Goal: Task Accomplishment & Management: Manage account settings

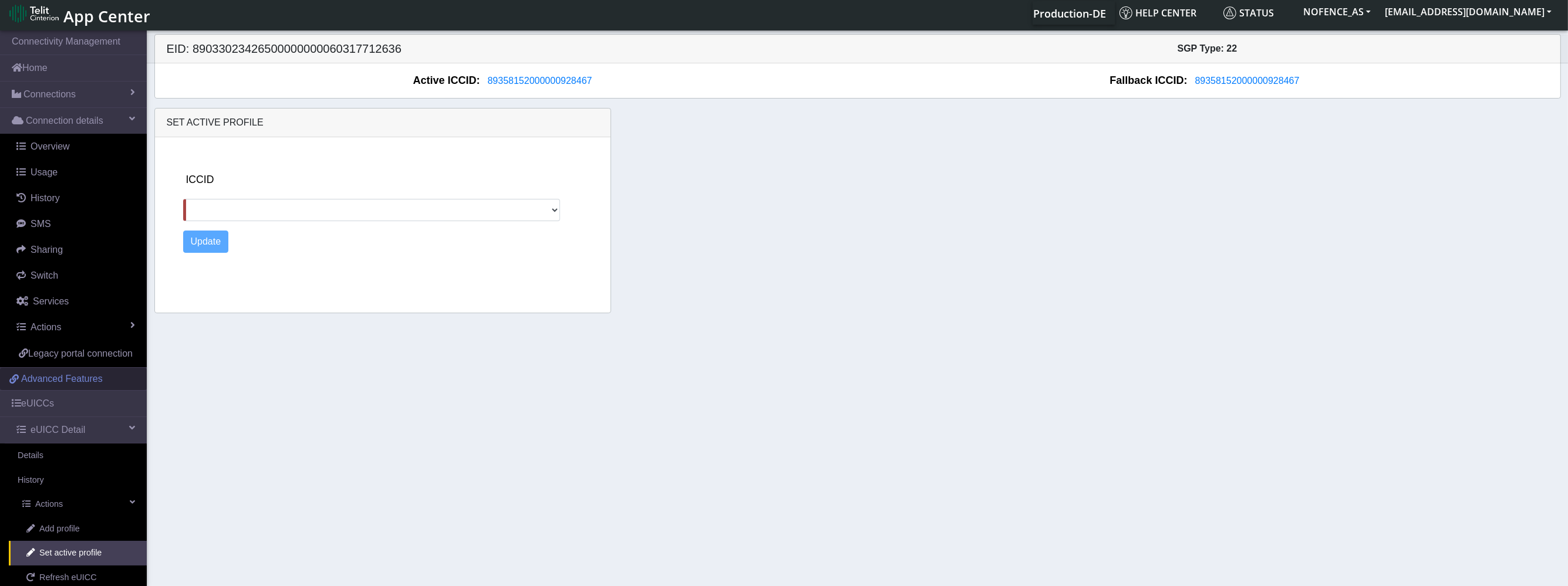
scroll to position [87, 0]
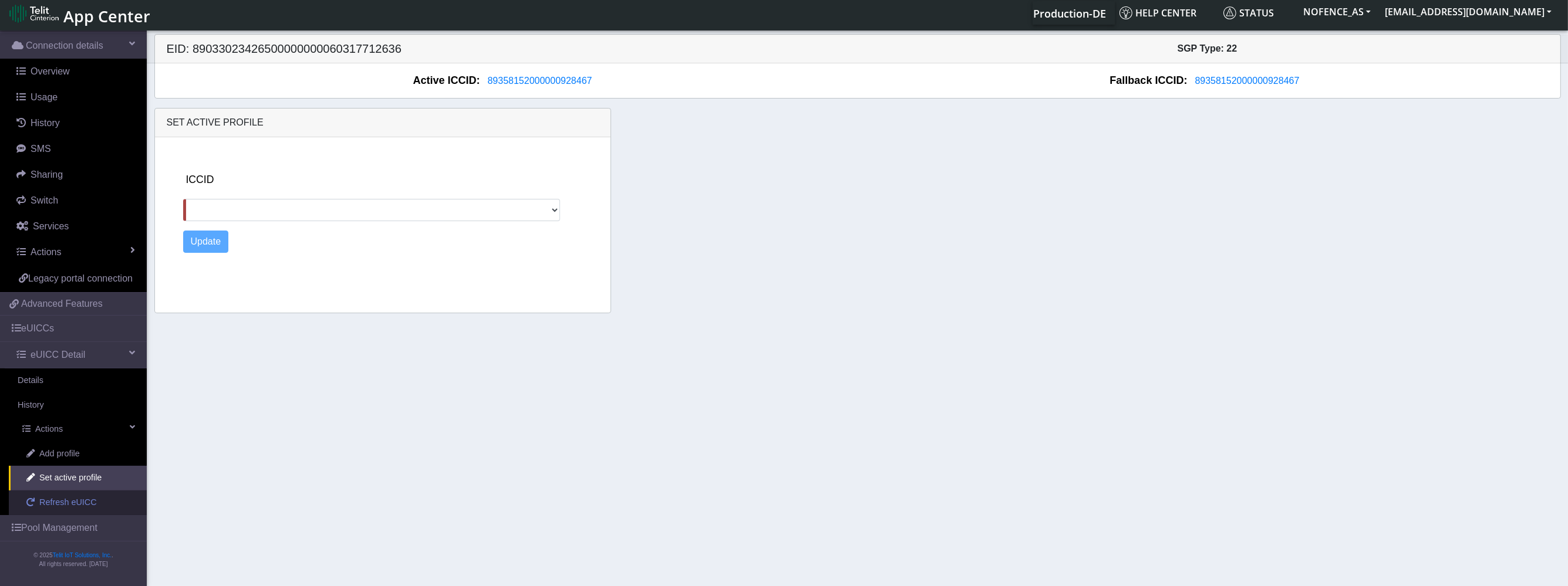
click at [55, 501] on span "Refresh eUICC" at bounding box center [68, 503] width 57 height 13
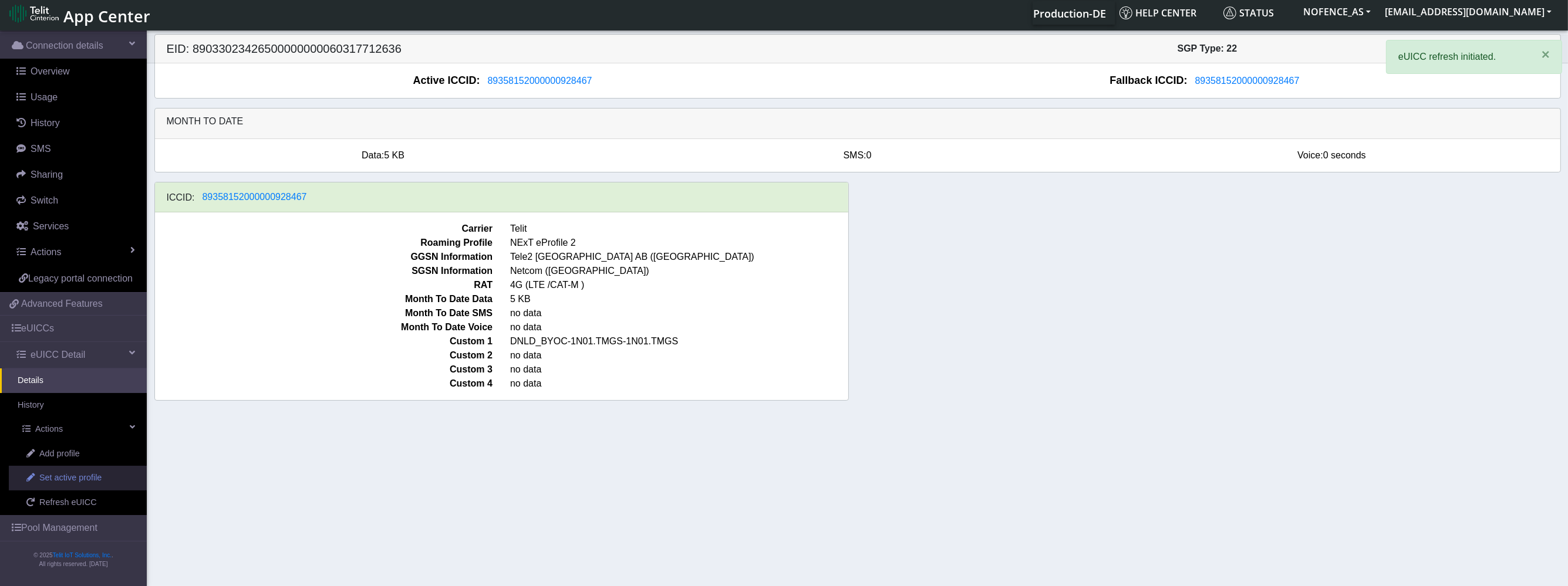
click at [72, 477] on span "Set active profile" at bounding box center [70, 478] width 62 height 13
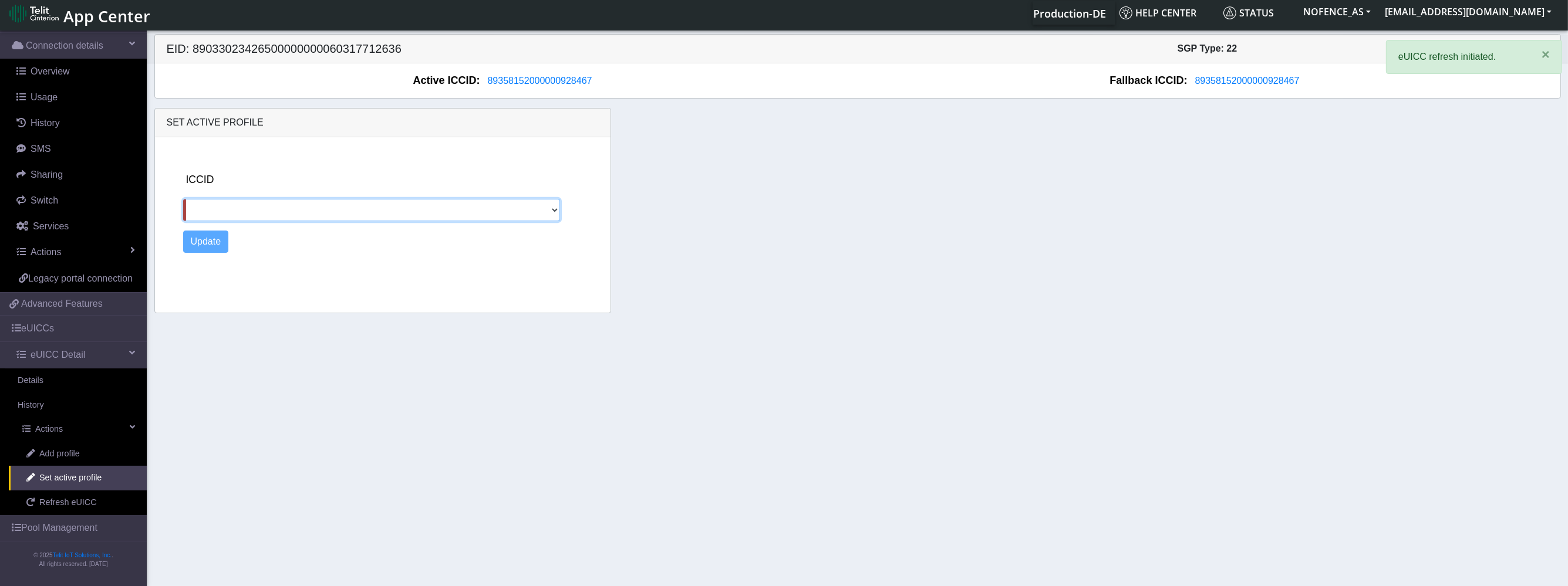
click at [273, 210] on select at bounding box center [372, 210] width 377 height 22
click at [75, 471] on link "Set active profile" at bounding box center [78, 478] width 138 height 25
click at [77, 453] on span "Add profile" at bounding box center [59, 453] width 40 height 13
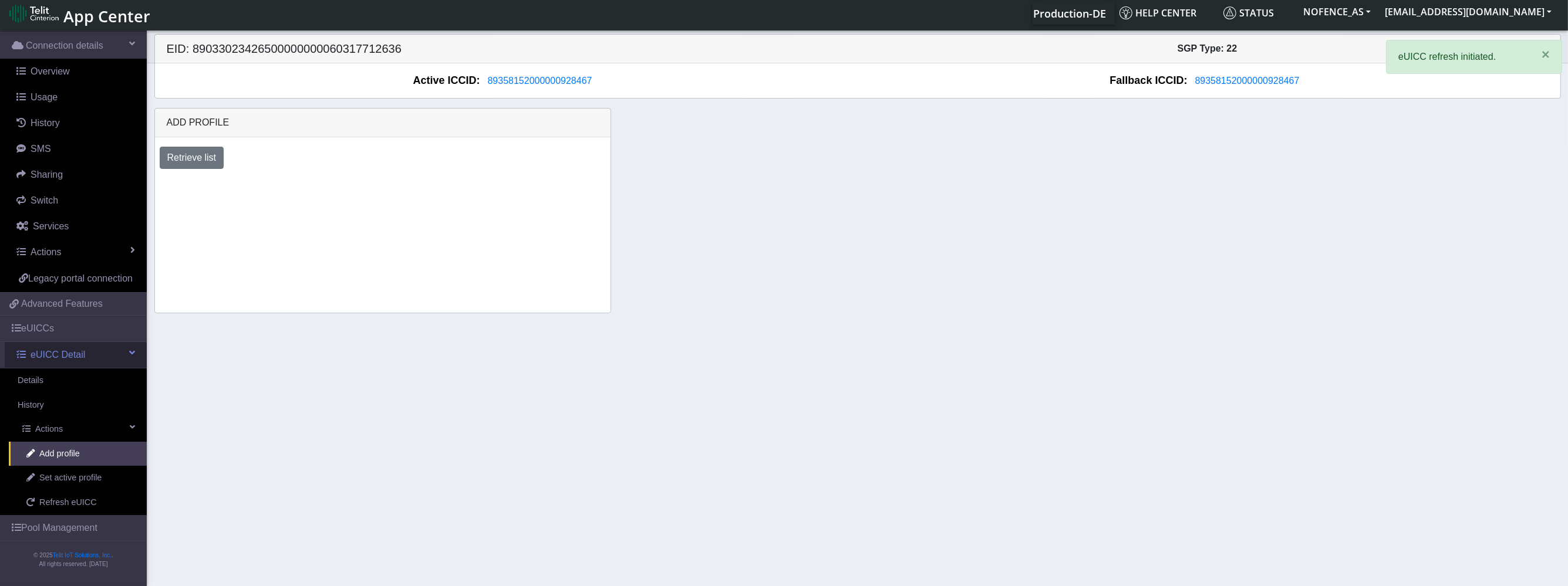
click at [68, 361] on span "eUICC Detail" at bounding box center [58, 355] width 55 height 14
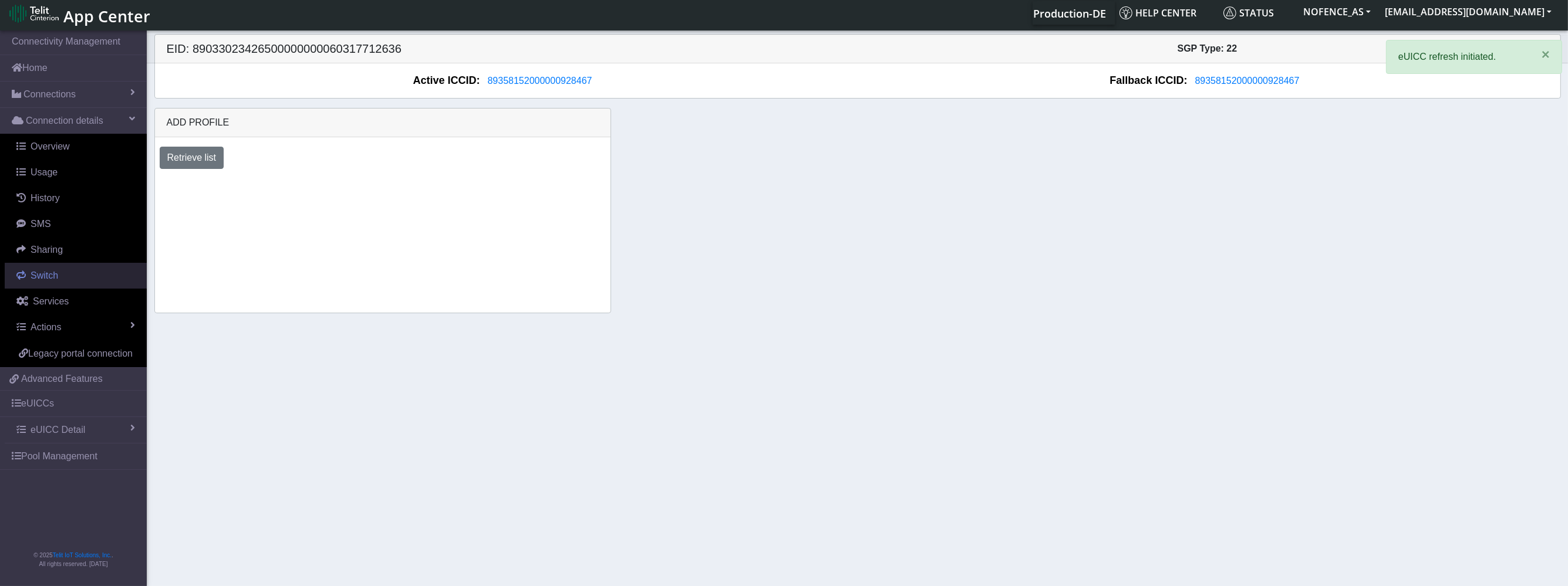
click at [55, 271] on span "Switch" at bounding box center [44, 276] width 27 height 10
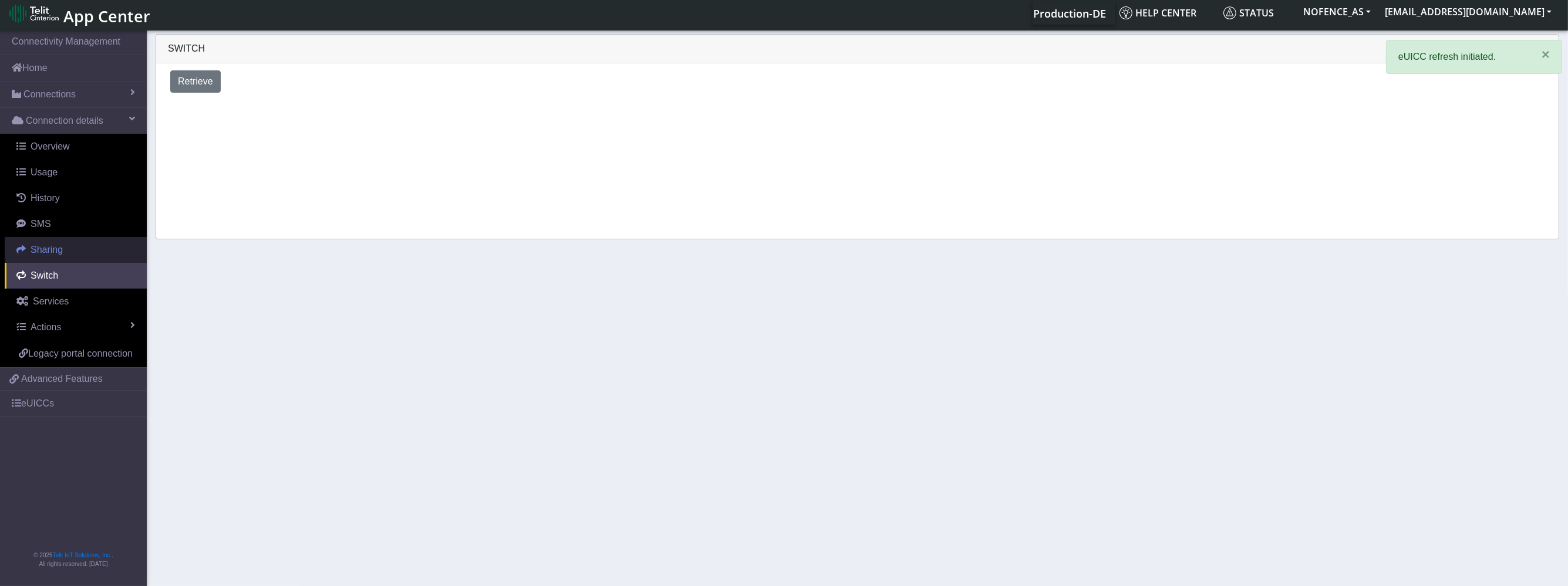
click at [59, 243] on link "Sharing" at bounding box center [76, 249] width 142 height 26
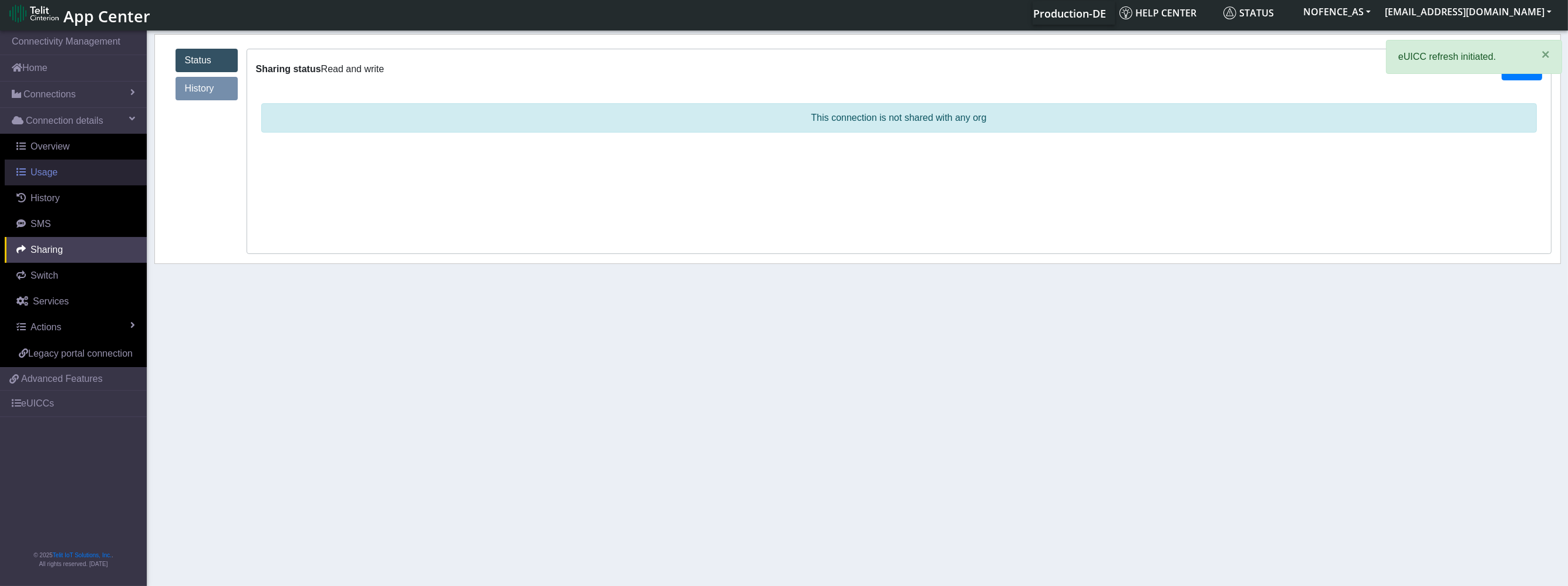
click at [64, 179] on link "Usage" at bounding box center [76, 172] width 142 height 26
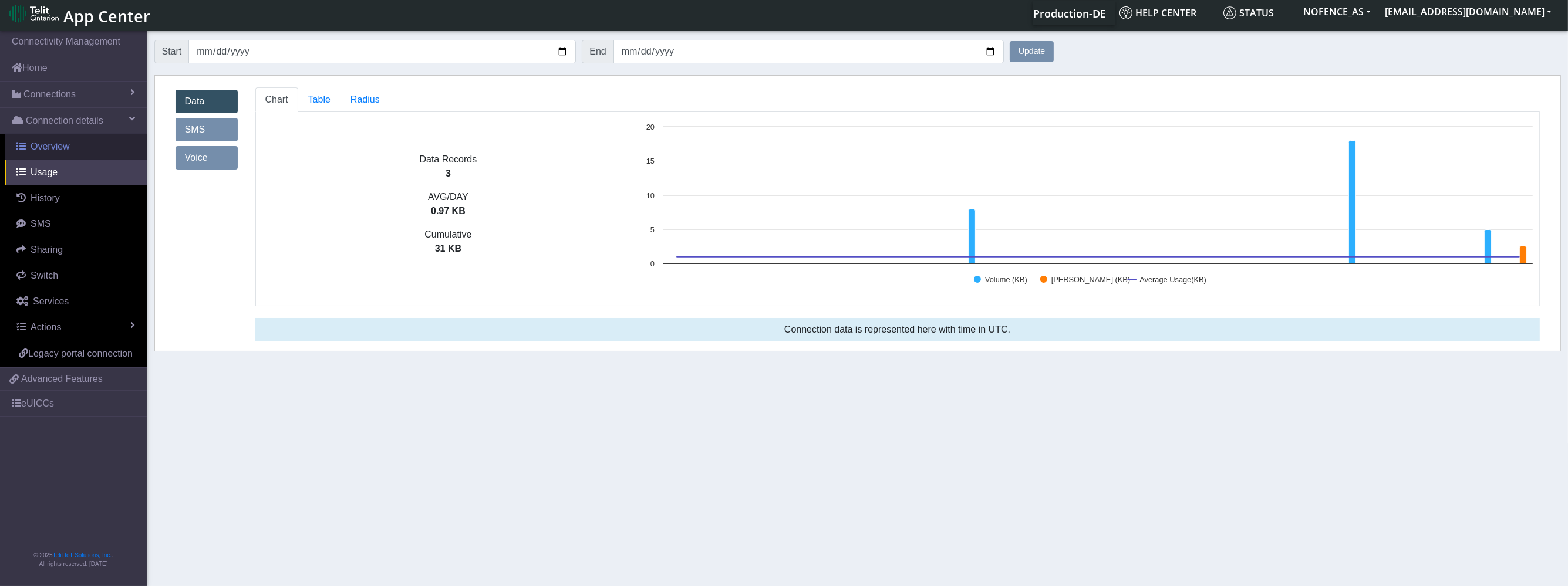
click at [70, 151] on link "Overview" at bounding box center [76, 146] width 142 height 26
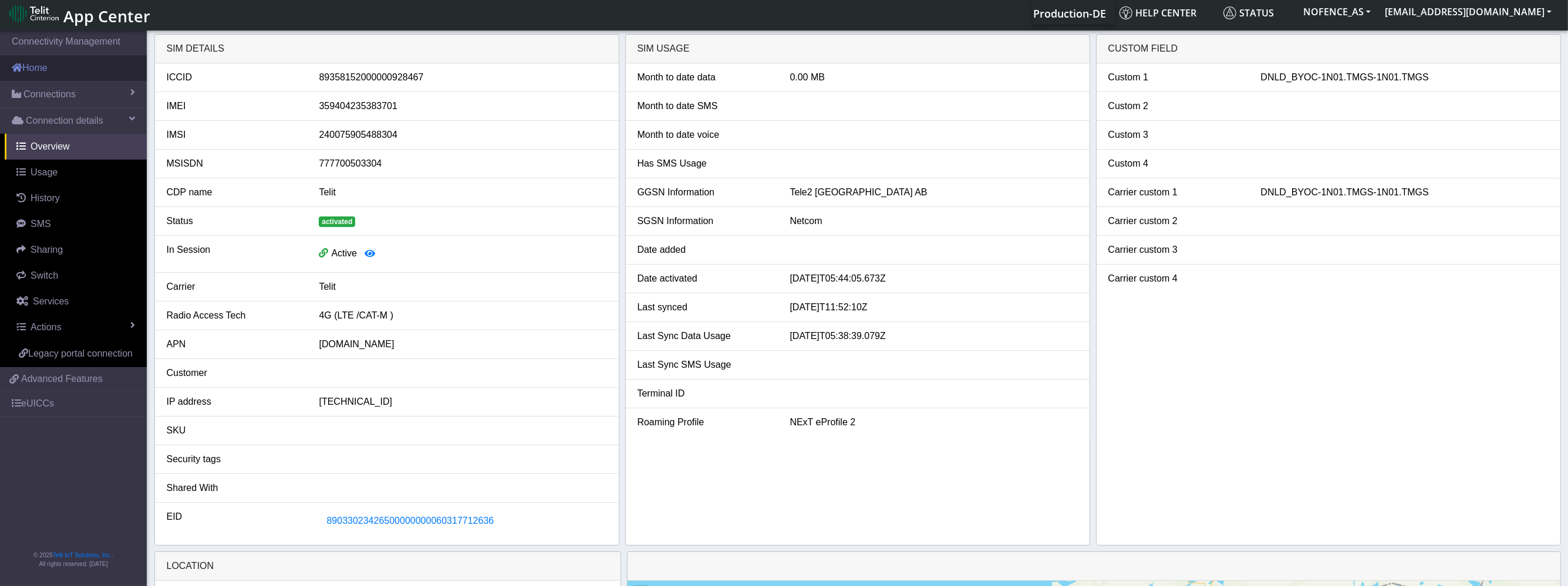
click at [50, 76] on link "Home" at bounding box center [73, 68] width 147 height 26
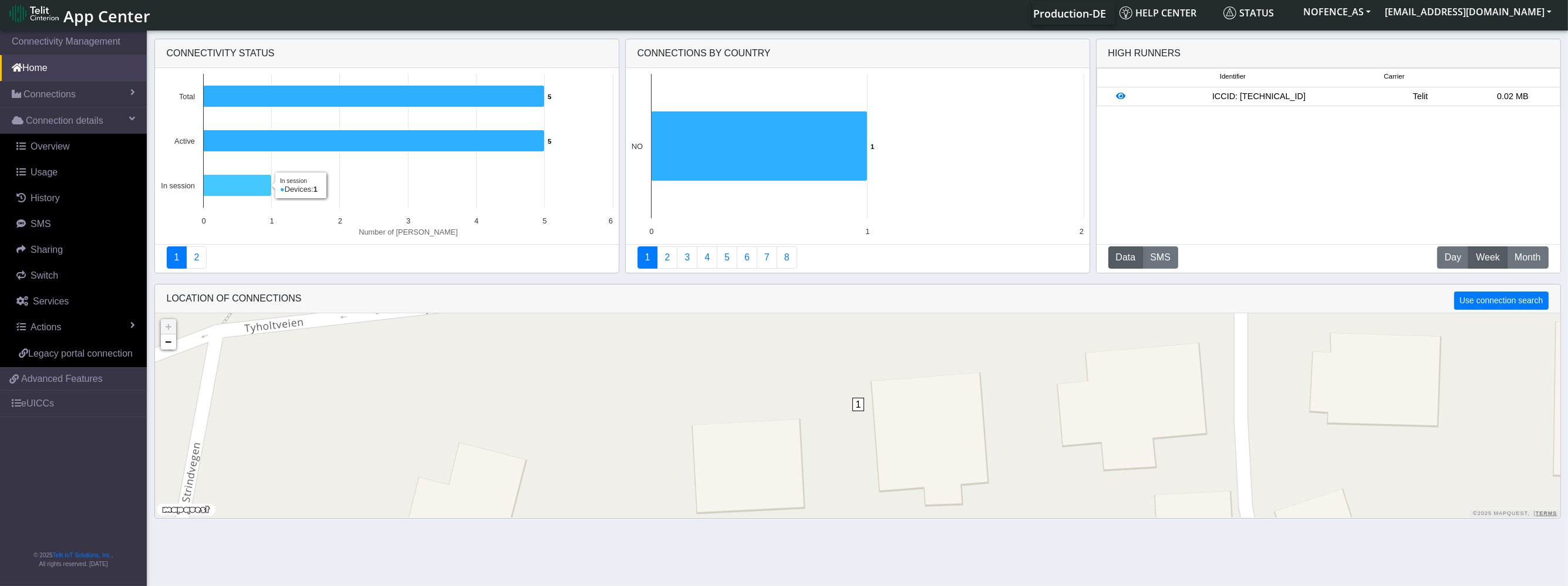
click at [256, 179] on icon at bounding box center [237, 185] width 68 height 22
drag, startPoint x: 256, startPoint y: 182, endPoint x: 382, endPoint y: 293, distance: 167.9
click at [256, 182] on icon at bounding box center [237, 185] width 68 height 22
drag, startPoint x: 854, startPoint y: 425, endPoint x: 816, endPoint y: 430, distance: 38.3
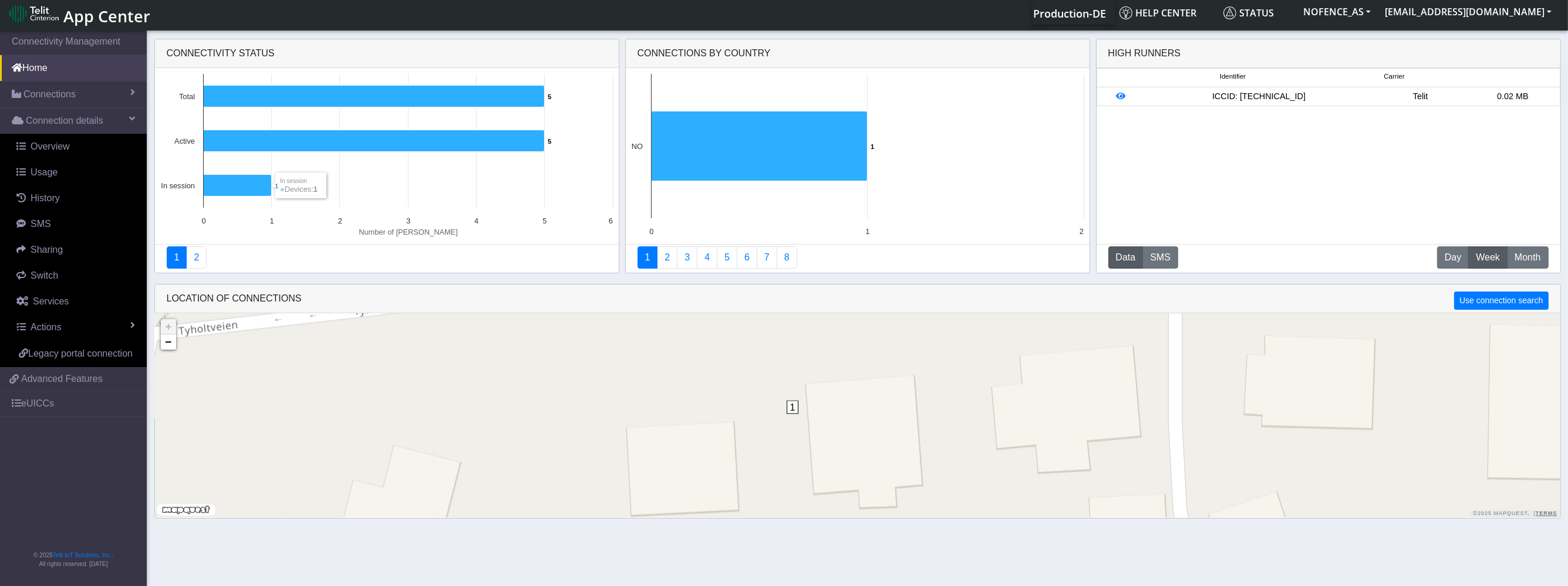
click at [816, 430] on div "1 + − ©2025 MapQuest, | Terms" at bounding box center [857, 416] width 1405 height 204
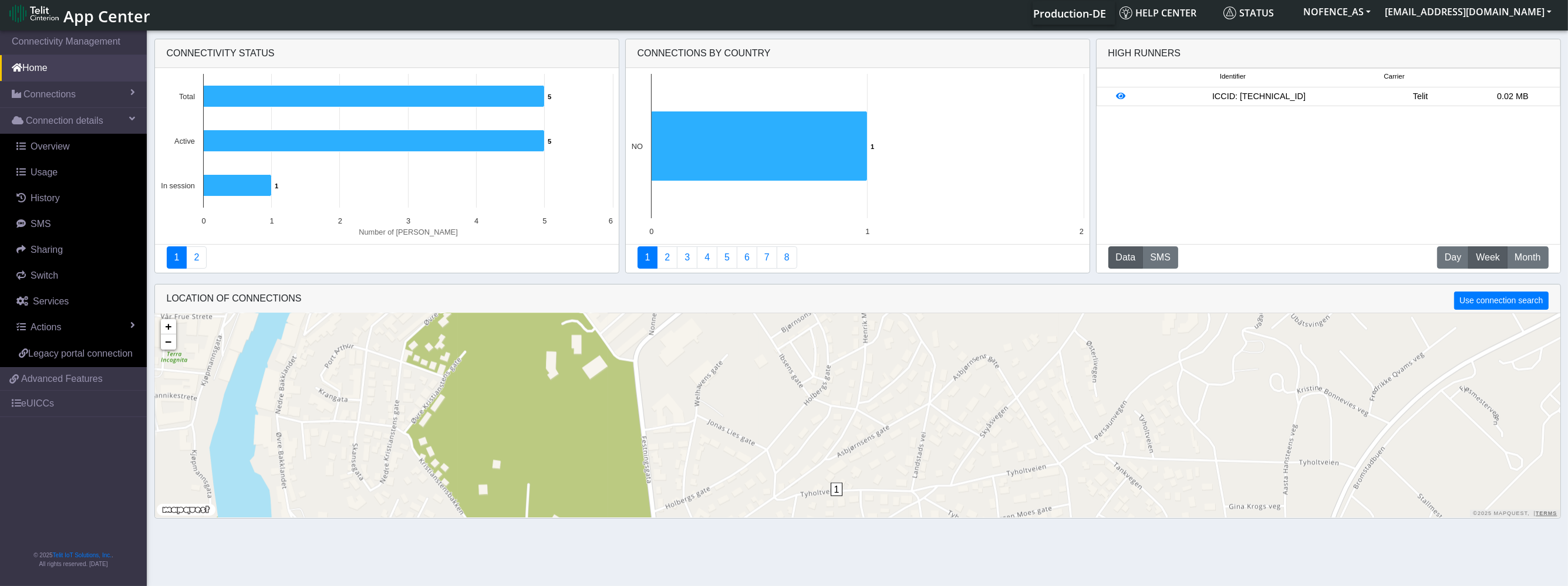
drag, startPoint x: 834, startPoint y: 460, endPoint x: 797, endPoint y: 428, distance: 48.9
click at [797, 428] on div "1 + − ©2025 MapQuest, | Terms" at bounding box center [857, 416] width 1405 height 204
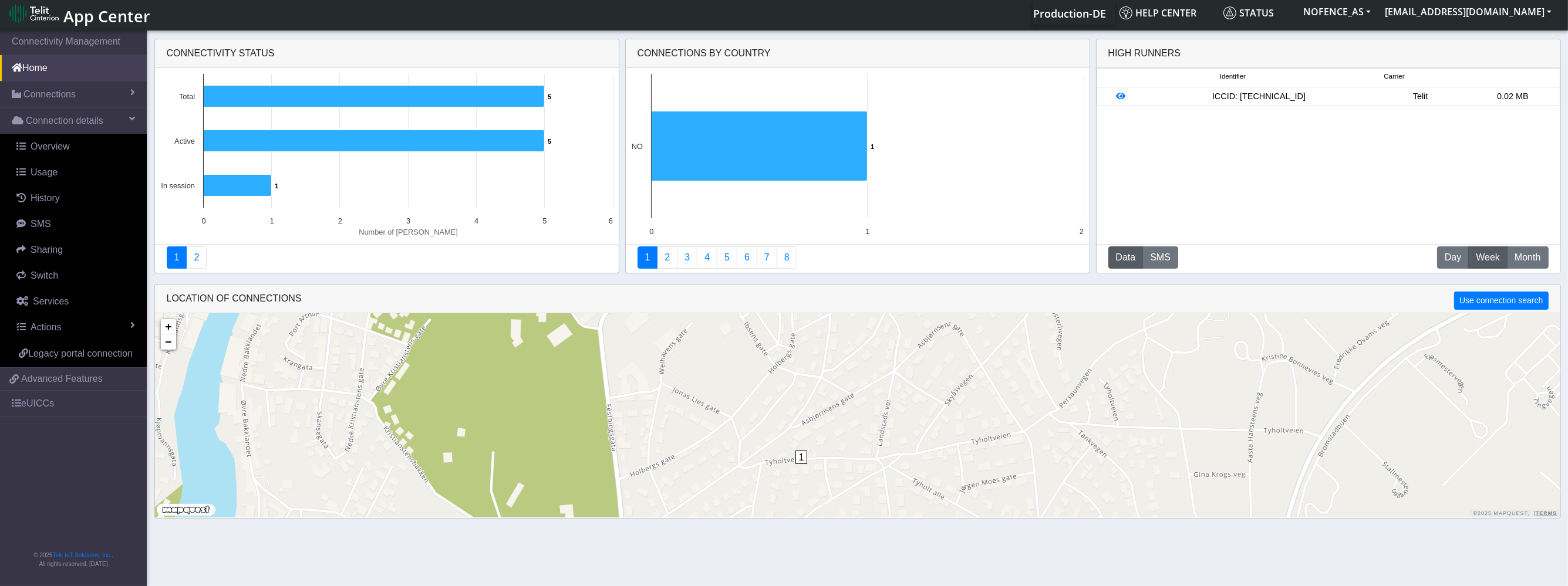
click at [805, 457] on span "1" at bounding box center [802, 457] width 12 height 14
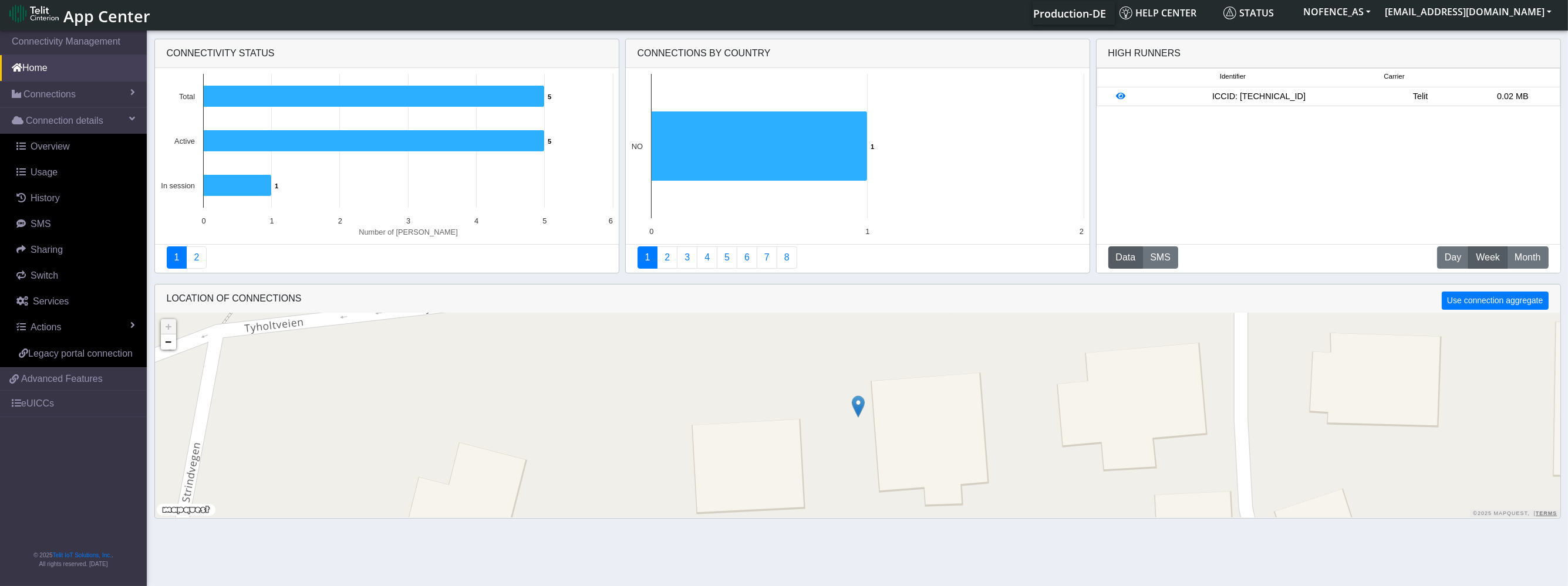
click at [860, 412] on img at bounding box center [858, 407] width 13 height 22
click at [857, 414] on img at bounding box center [857, 408] width 13 height 22
click at [817, 396] on div "ID: 6853a3a8b8b8416fc0f07c6d View: Click here" at bounding box center [857, 391] width 101 height 20
click at [832, 401] on div "ID: 6853a3a8b8b8416fc0f07c6d View: Click here" at bounding box center [857, 391] width 124 height 36
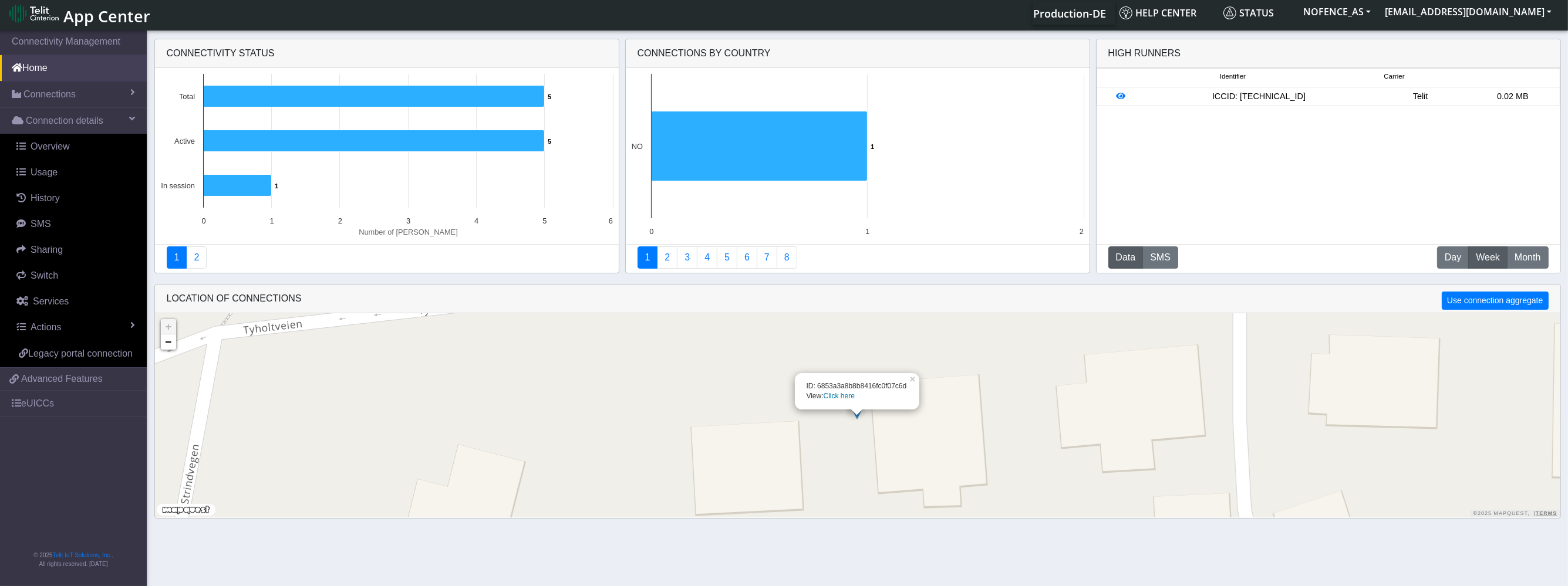
click at [832, 397] on link "Click here" at bounding box center [839, 396] width 31 height 8
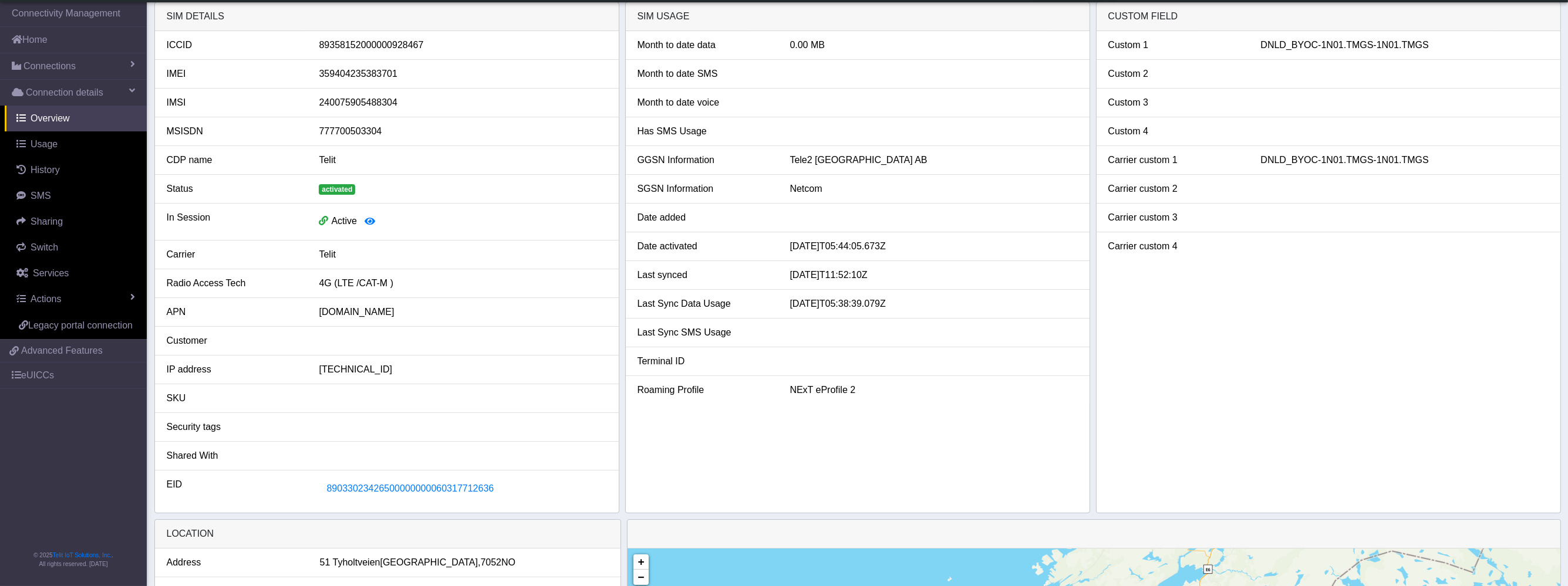
scroll to position [315, 0]
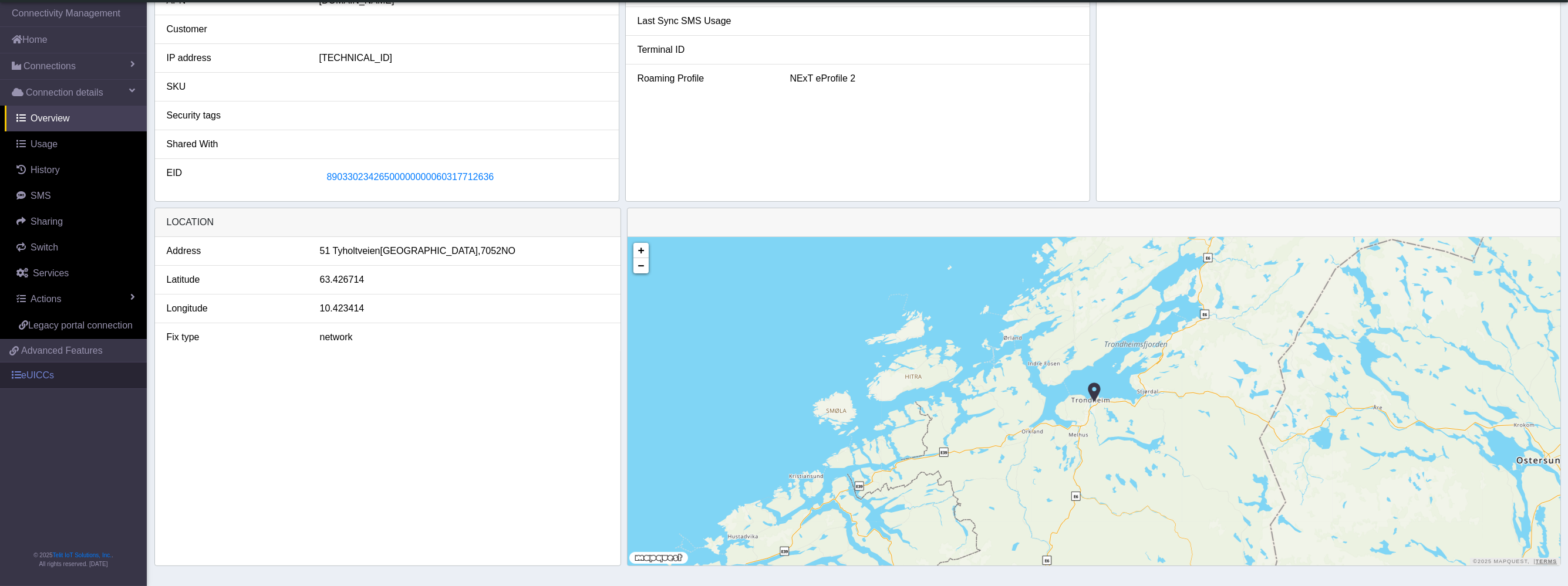
click at [101, 376] on link "eUICCs" at bounding box center [73, 375] width 147 height 26
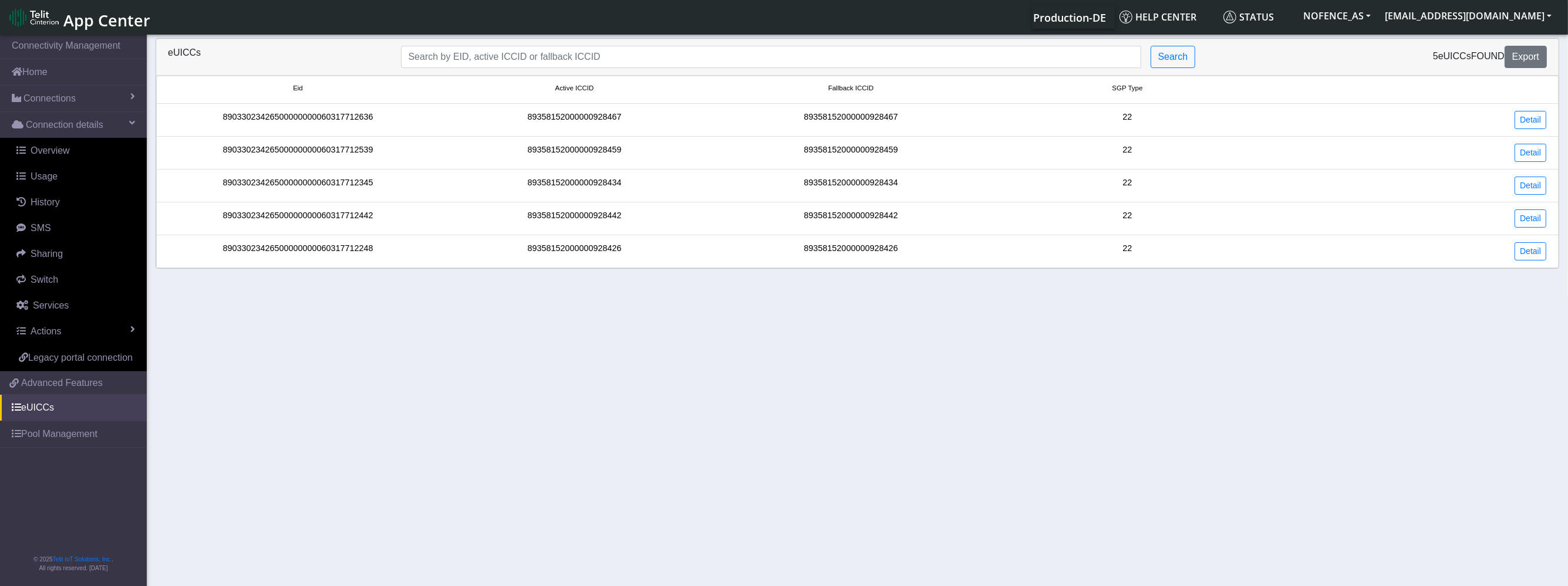
click at [1542, 128] on li "89033023426500000000060317712636 89358152000000928467 89358152000000928467 22 D…" at bounding box center [857, 120] width 1402 height 33
click at [1530, 123] on link "Detail" at bounding box center [1530, 119] width 32 height 18
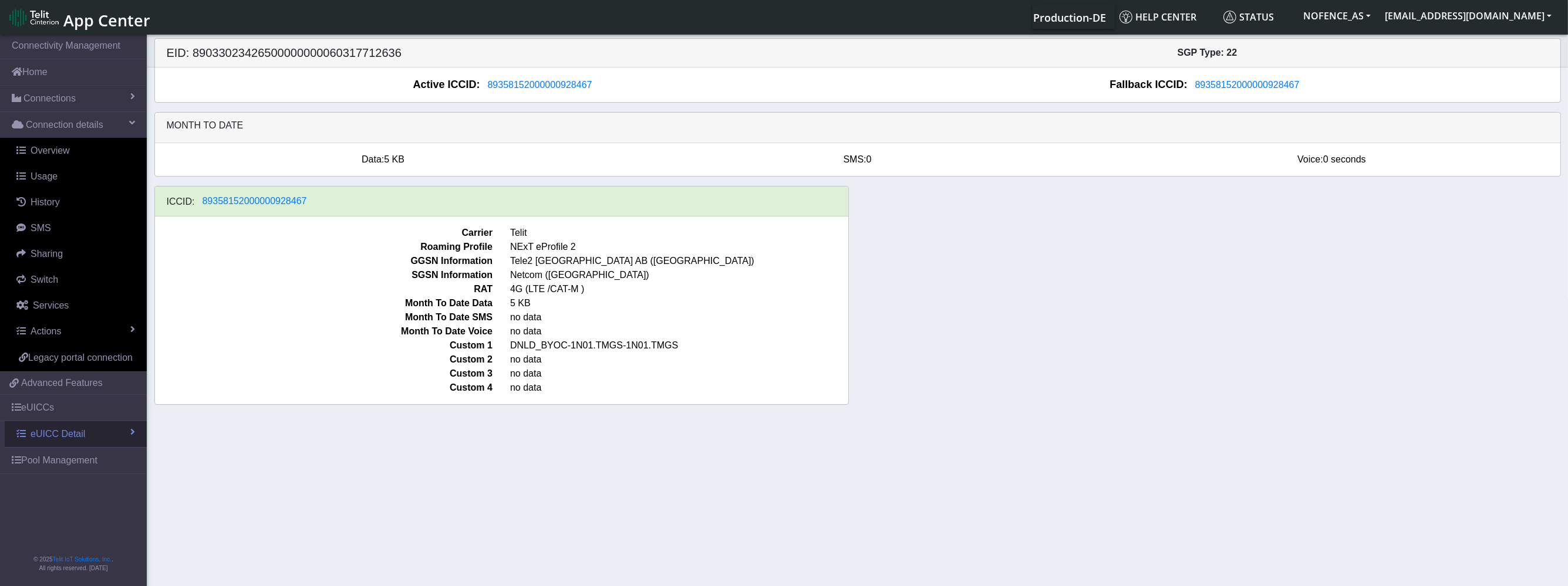
click at [79, 437] on span "eUICC Detail" at bounding box center [58, 434] width 55 height 14
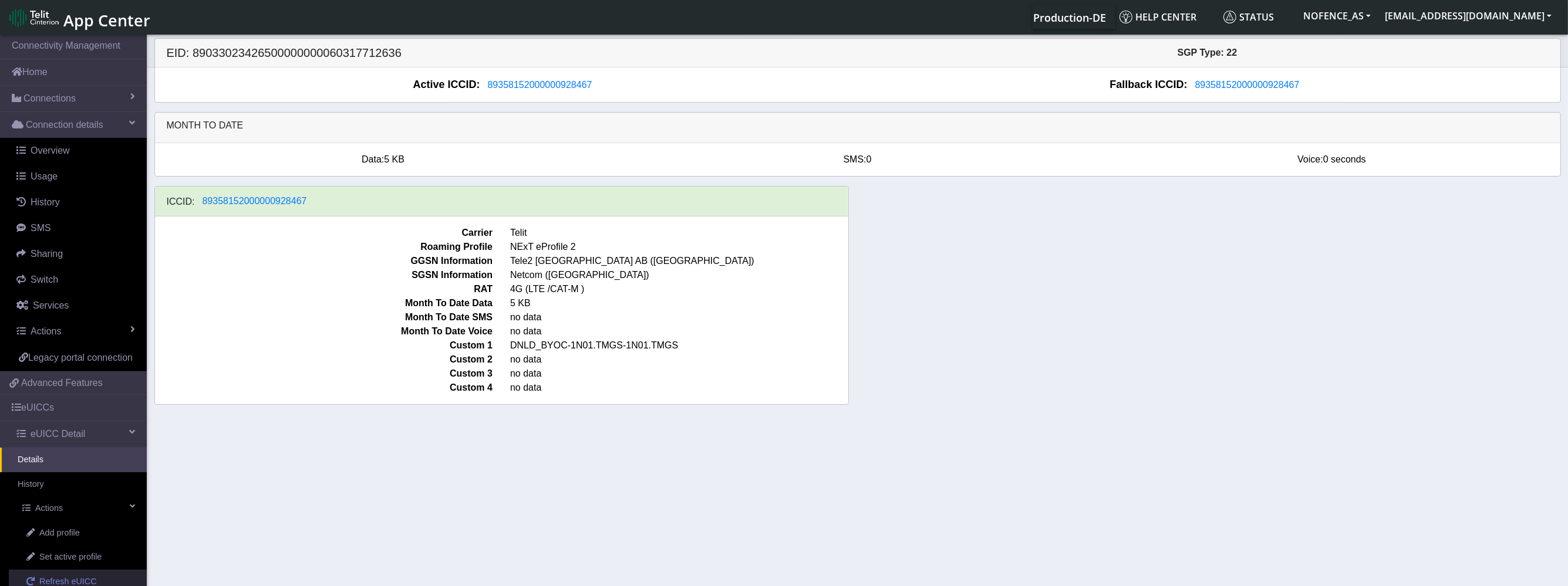
scroll to position [87, 0]
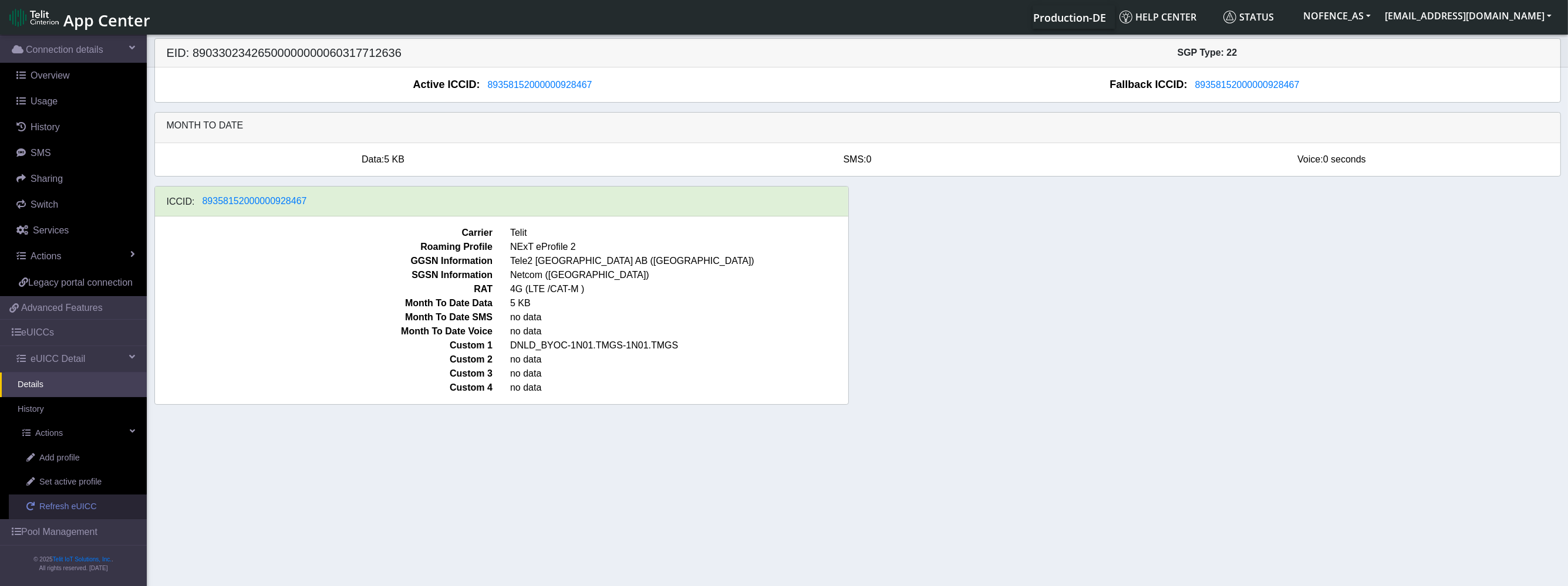
click at [60, 495] on link "Refresh eUICC" at bounding box center [78, 507] width 138 height 25
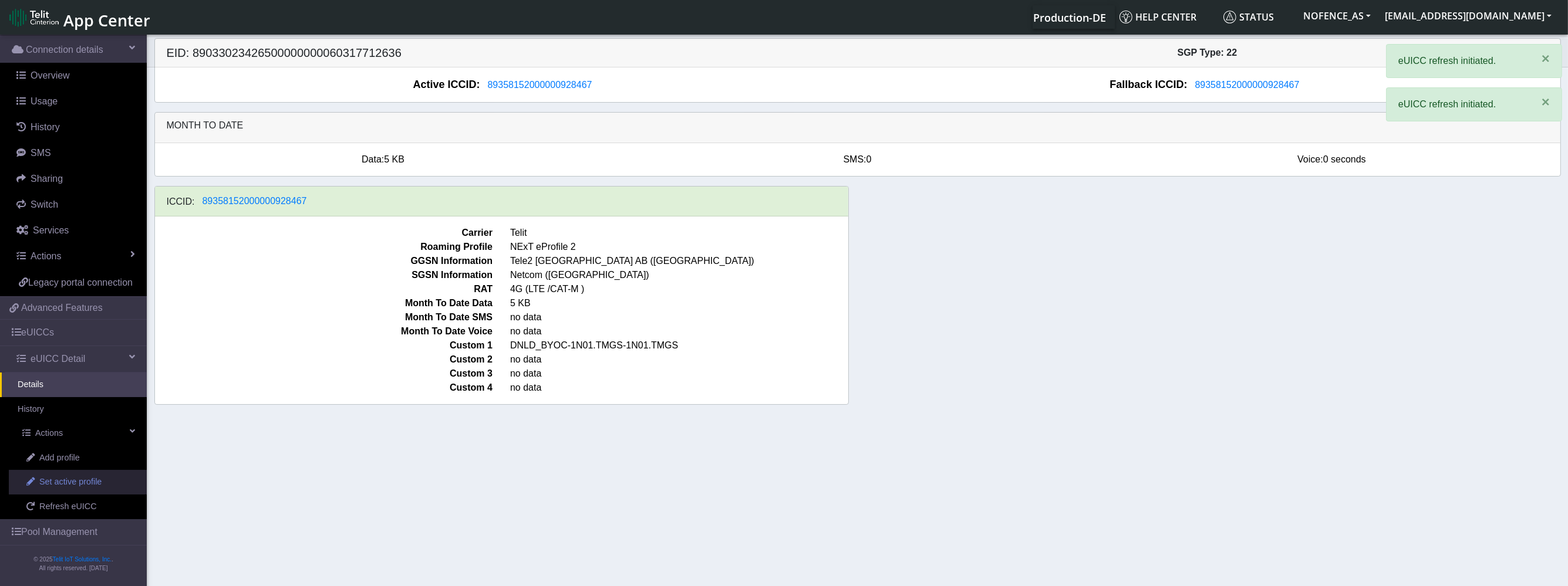
click at [62, 482] on span "Set active profile" at bounding box center [70, 482] width 62 height 13
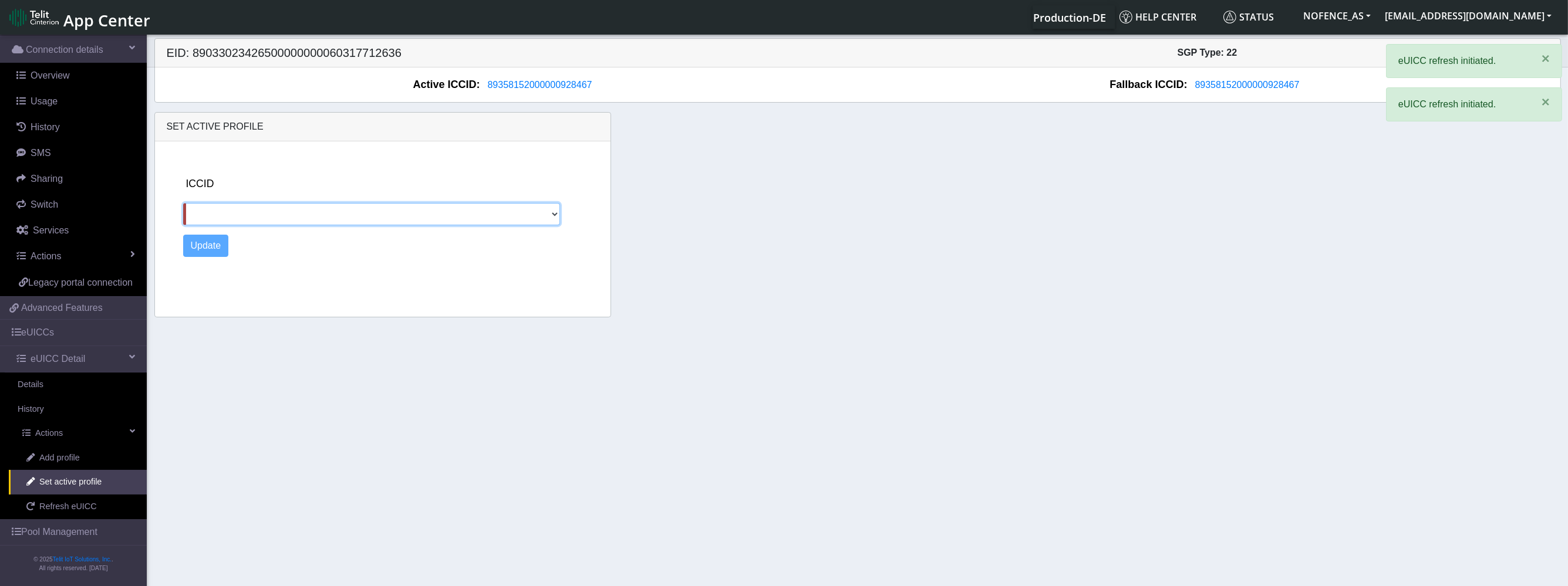
click at [98, 471] on section "Connectivity Management Home Connections List Map Connection details Overview U…" at bounding box center [784, 311] width 1568 height 558
click at [95, 455] on link "Add profile" at bounding box center [78, 458] width 138 height 25
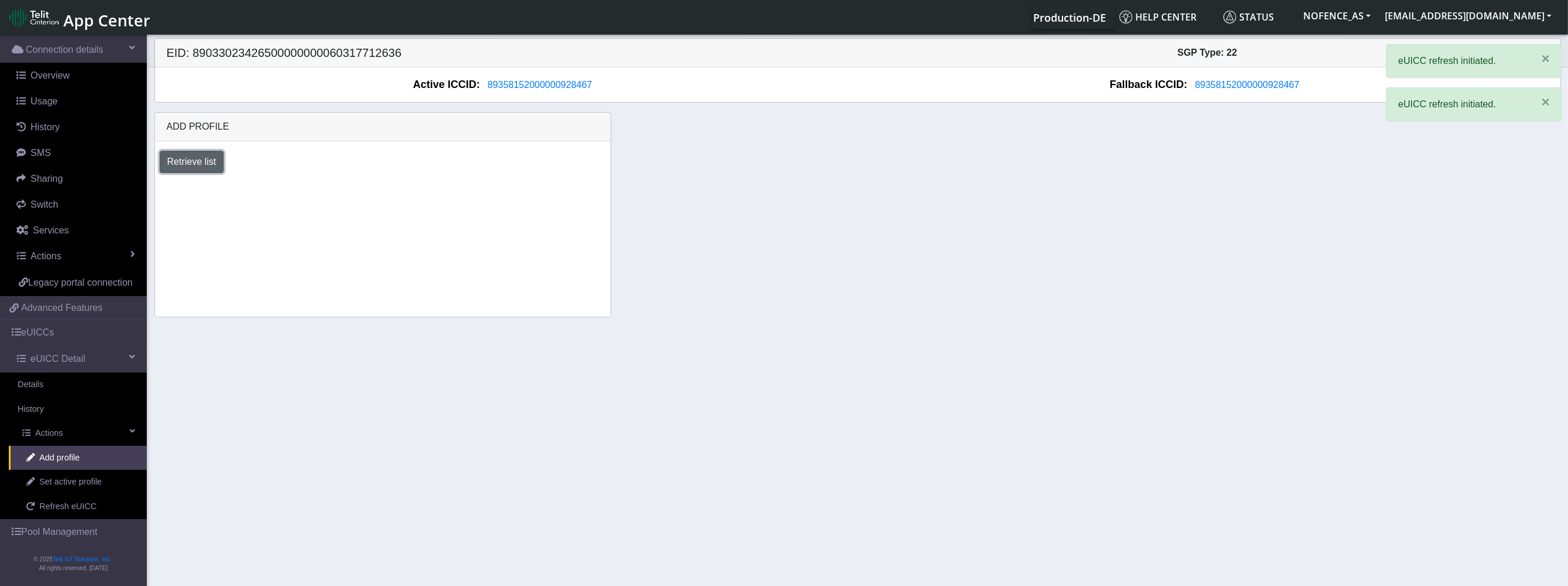
click at [197, 167] on button "Retrieve list" at bounding box center [192, 162] width 65 height 22
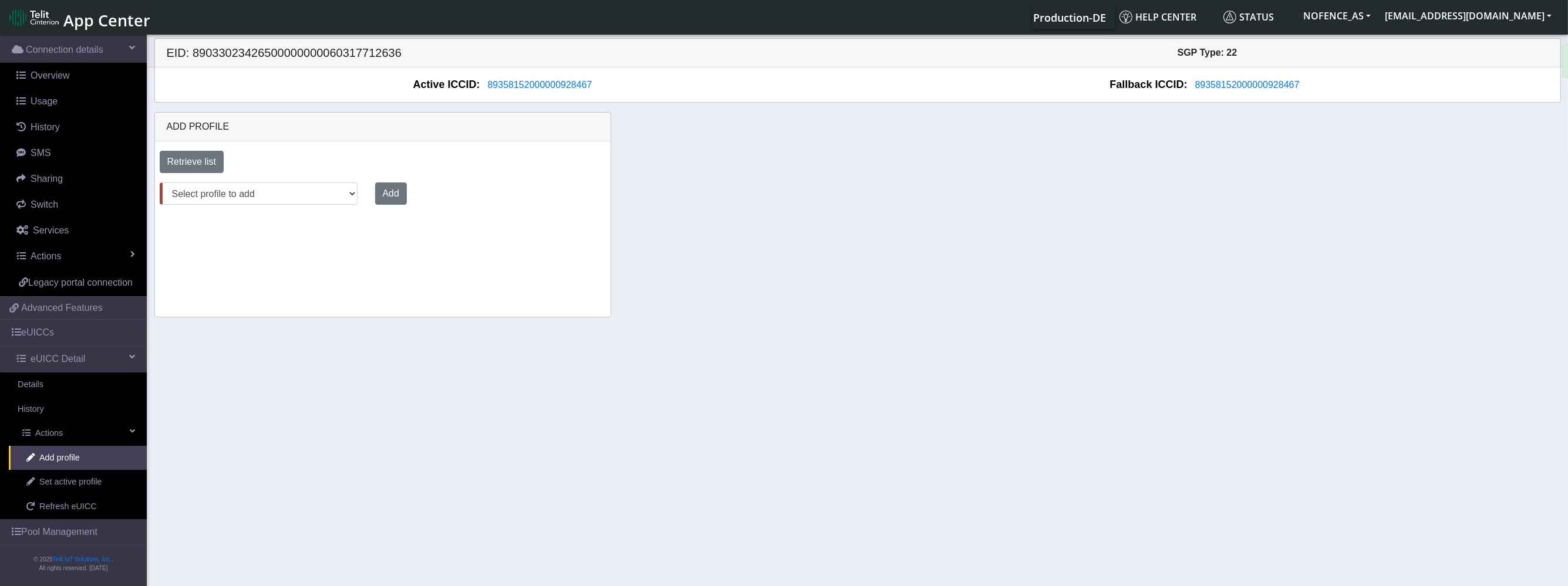
click at [181, 180] on div "Select profile to add DNLD_BYOC-1N01.TMGS-1N01.TMGS Add" at bounding box center [383, 198] width 474 height 41
select select "6c03ca72-ef63-4261-9d33-5bb37ce75665"
click at [159, 182] on select "Select profile to add DNLD_BYOC-1N01.TMGS-1N01.TMGS" at bounding box center [258, 193] width 198 height 22
click at [406, 190] on div "Add" at bounding box center [490, 193] width 251 height 22
click at [387, 197] on button "Add" at bounding box center [388, 193] width 32 height 22
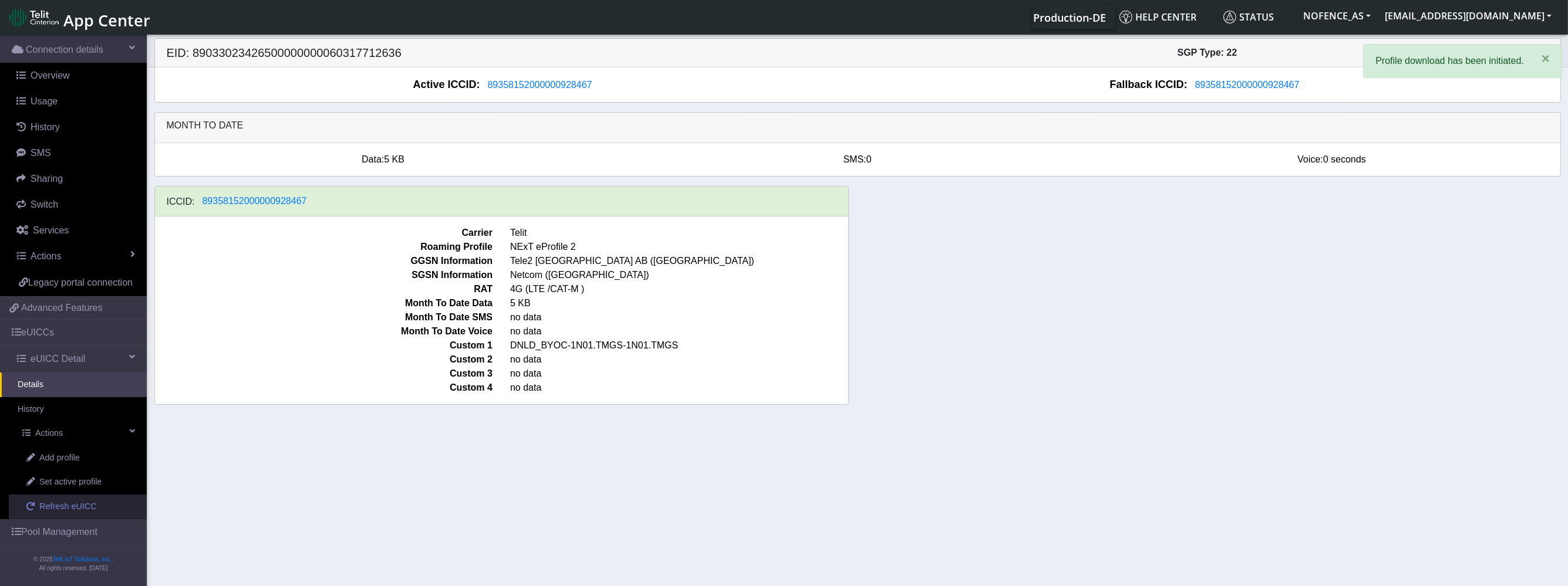
click at [108, 502] on link "Refresh eUICC" at bounding box center [78, 507] width 138 height 25
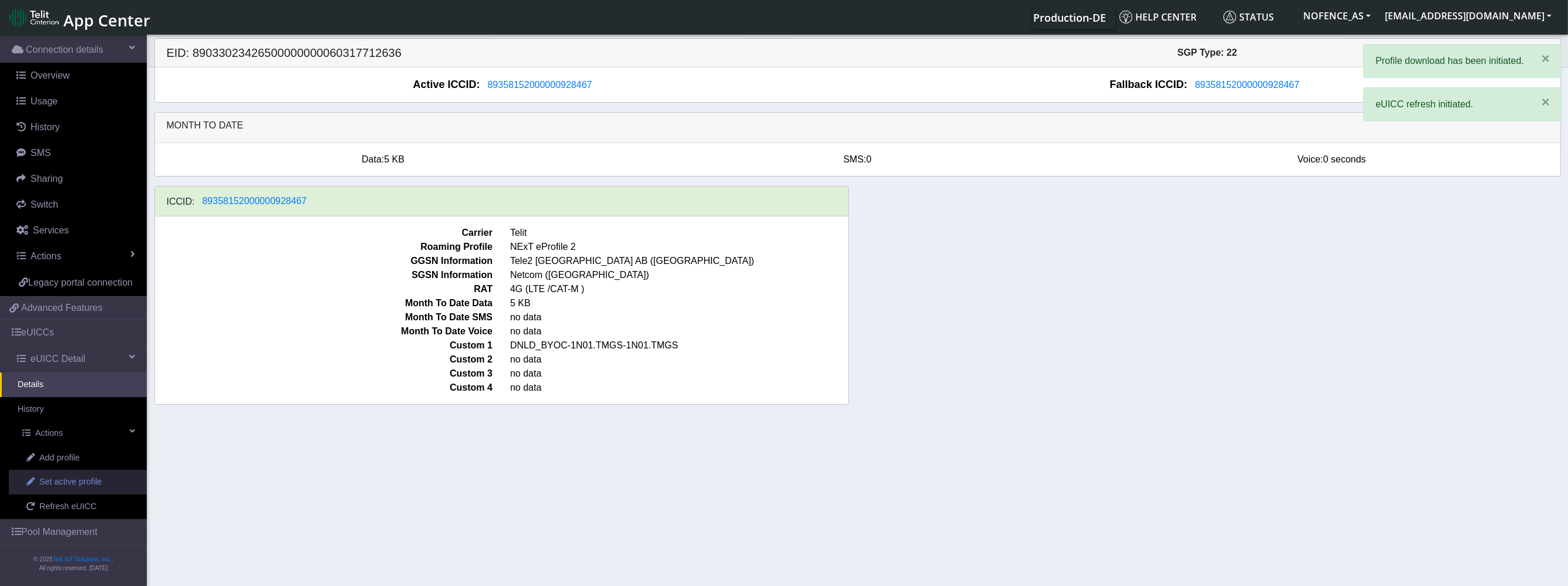
click at [106, 485] on link "Set active profile" at bounding box center [78, 482] width 138 height 25
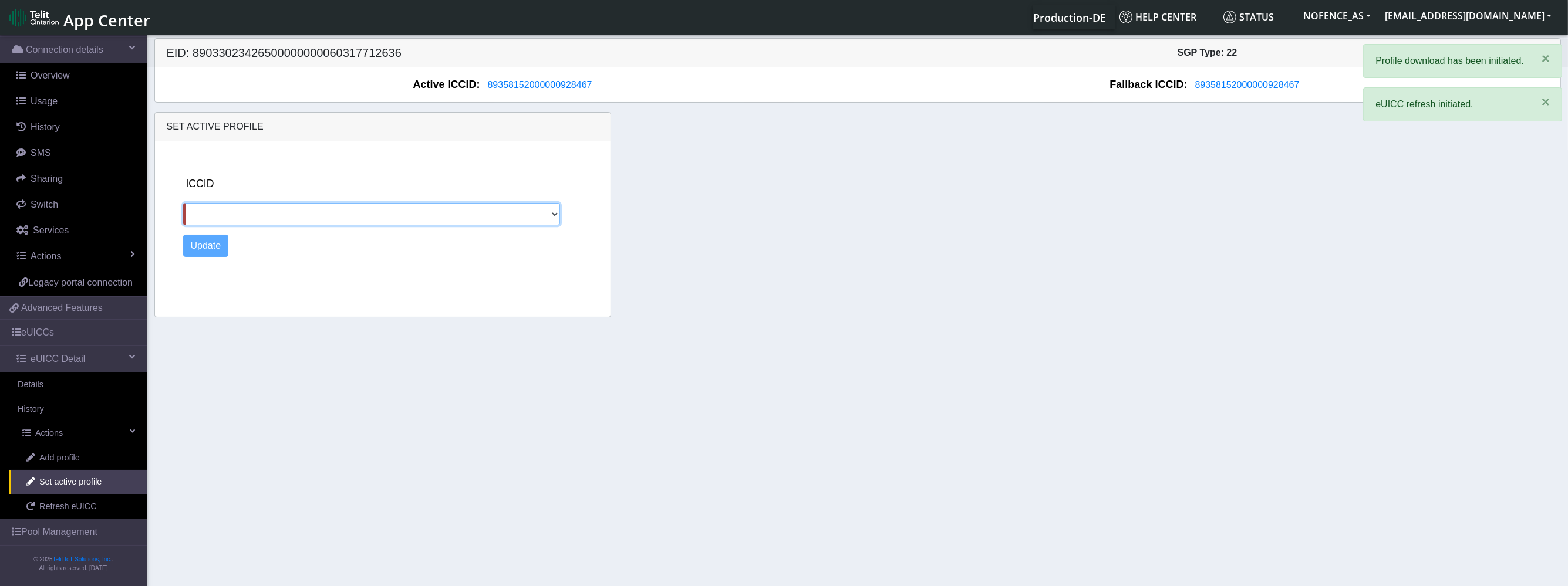
click at [247, 228] on div "ICCID Update" at bounding box center [393, 226] width 428 height 170
drag, startPoint x: 251, startPoint y: 223, endPoint x: 256, endPoint y: 217, distance: 7.8
click at [256, 217] on select at bounding box center [372, 214] width 377 height 22
click at [256, 217] on select at bounding box center [372, 214] width 377 height 22
